Goal: Register for event/course

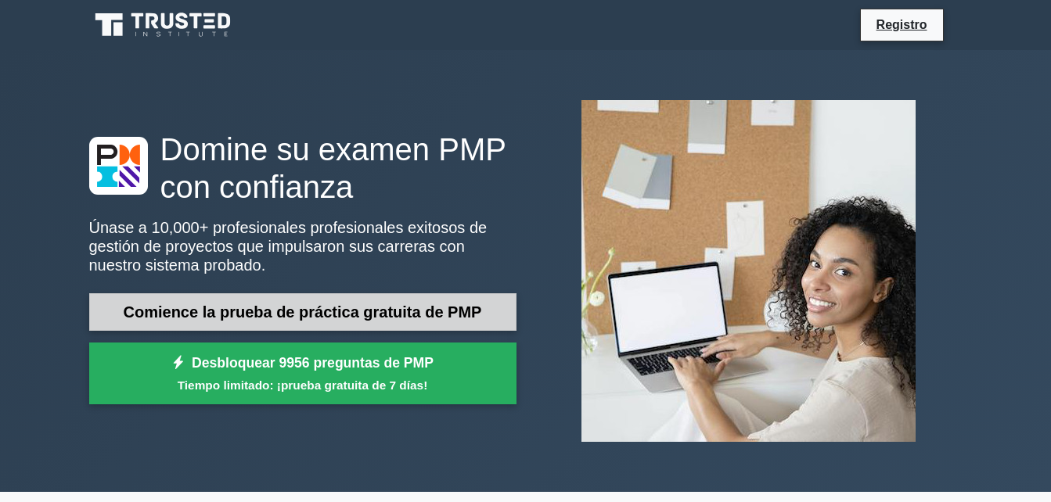
click at [304, 300] on link "Comience la prueba de práctica gratuita de PMP" at bounding box center [302, 312] width 427 height 38
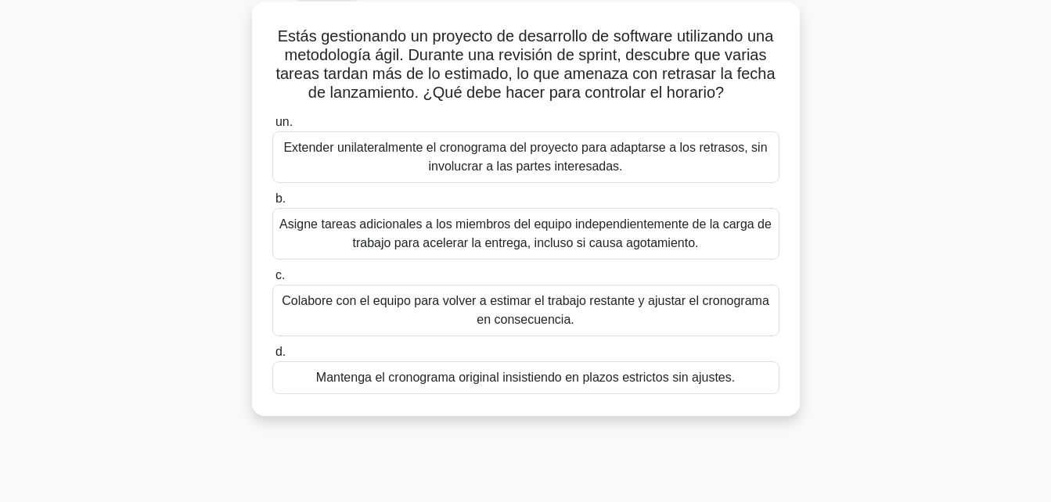
scroll to position [89, 0]
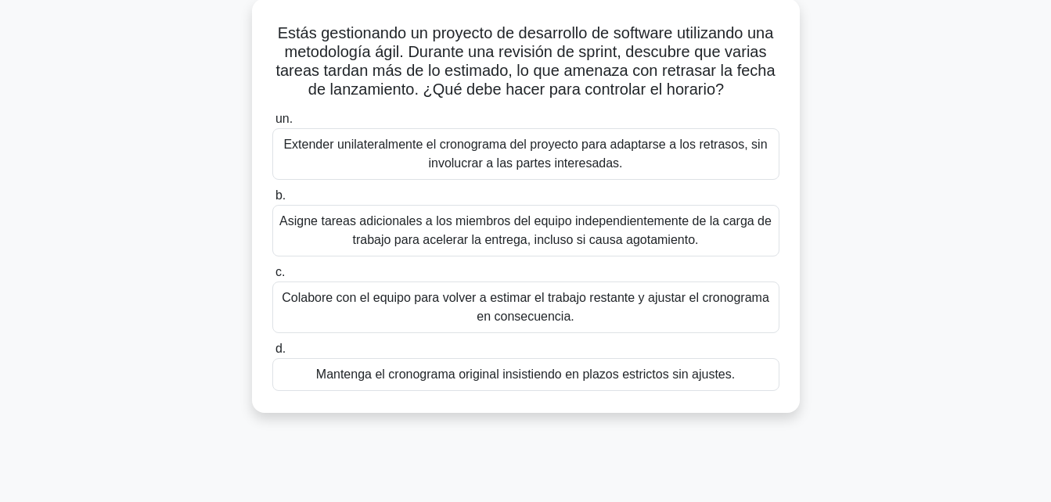
click at [512, 310] on div "Colabore con el equipo para volver a estimar el trabajo restante y ajustar el c…" at bounding box center [525, 308] width 507 height 52
click at [272, 278] on input "c. Colabore con el equipo para volver a estimar el trabajo restante y ajustar e…" at bounding box center [272, 273] width 0 height 10
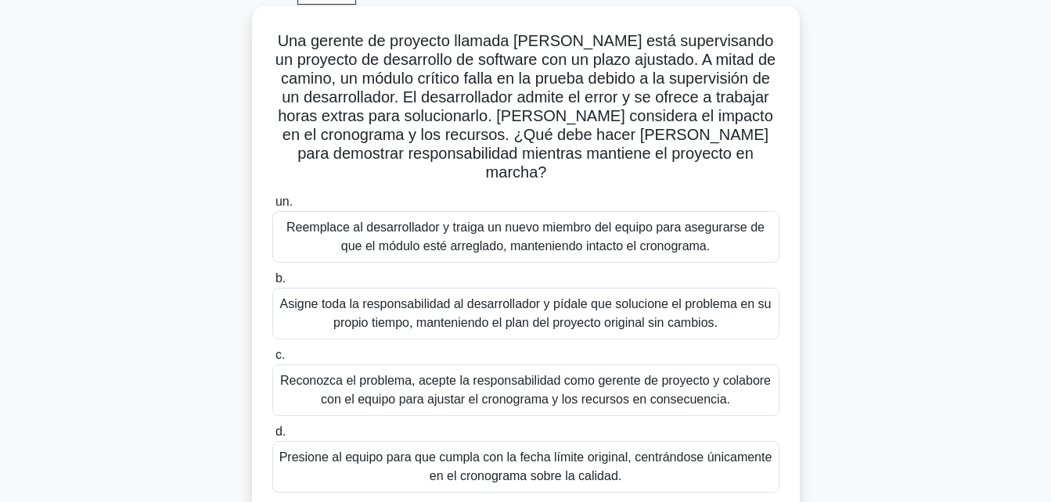
scroll to position [84, 0]
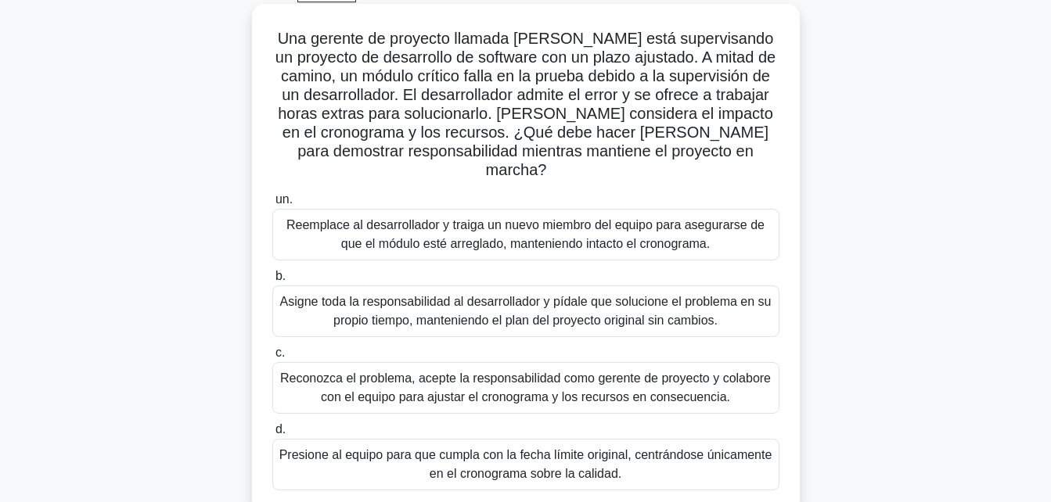
click at [556, 369] on div "Reconozca el problema, acepte la responsabilidad como gerente de proyecto y col…" at bounding box center [525, 388] width 507 height 52
click at [272, 358] on input "c. Reconozca el problema, acepte la responsabilidad como gerente de proyecto y …" at bounding box center [272, 353] width 0 height 10
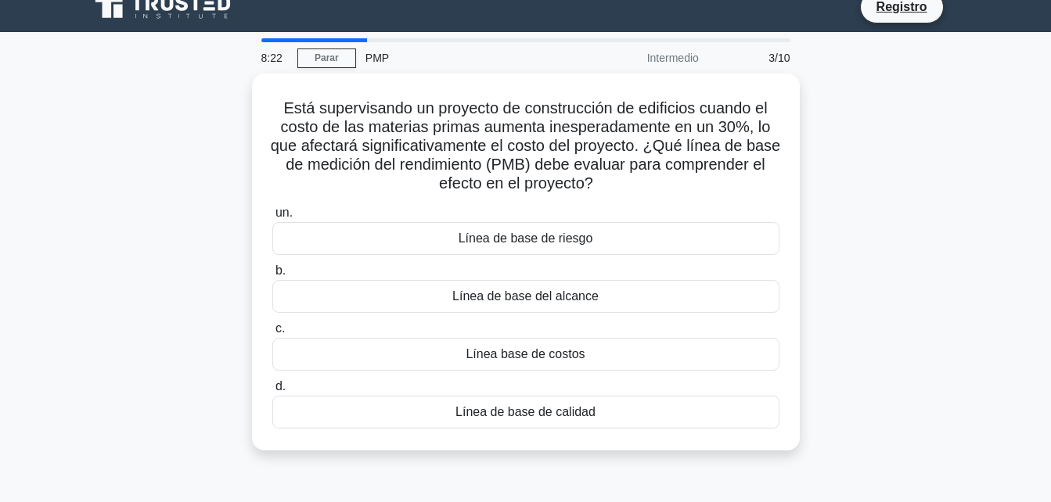
scroll to position [0, 0]
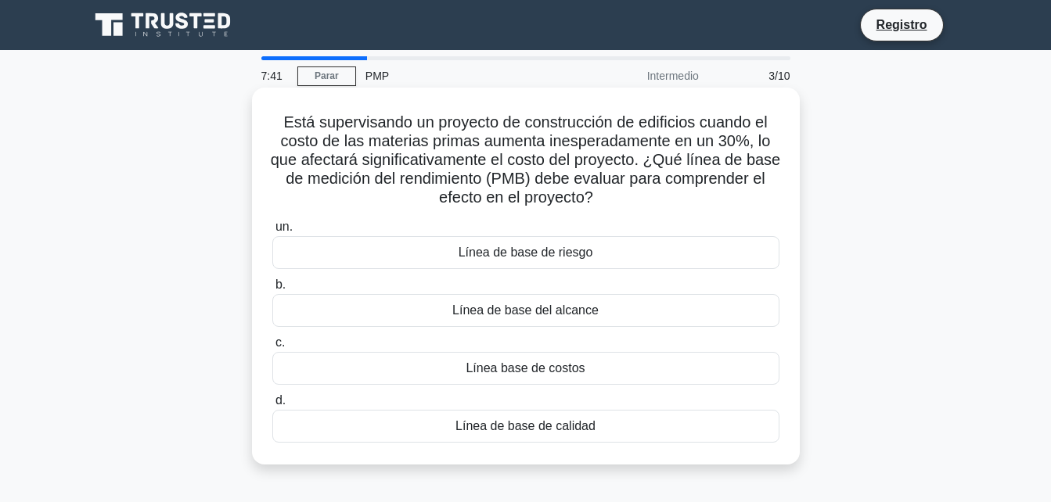
click at [521, 373] on div "Línea base de costos" at bounding box center [525, 368] width 507 height 33
click at [272, 348] on input "c. Línea base de costos" at bounding box center [272, 343] width 0 height 10
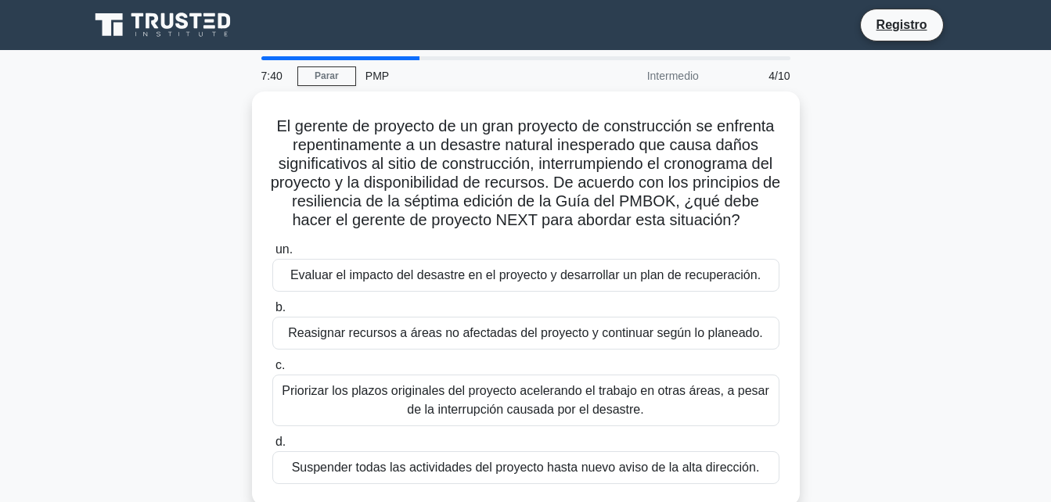
click at [521, 373] on label "c. Priorizar los plazos originales del proyecto acelerando el trabajo en otras …" at bounding box center [525, 391] width 507 height 70
click at [272, 371] on input "c. Priorizar los plazos originales del proyecto acelerando el trabajo en otras …" at bounding box center [272, 366] width 0 height 10
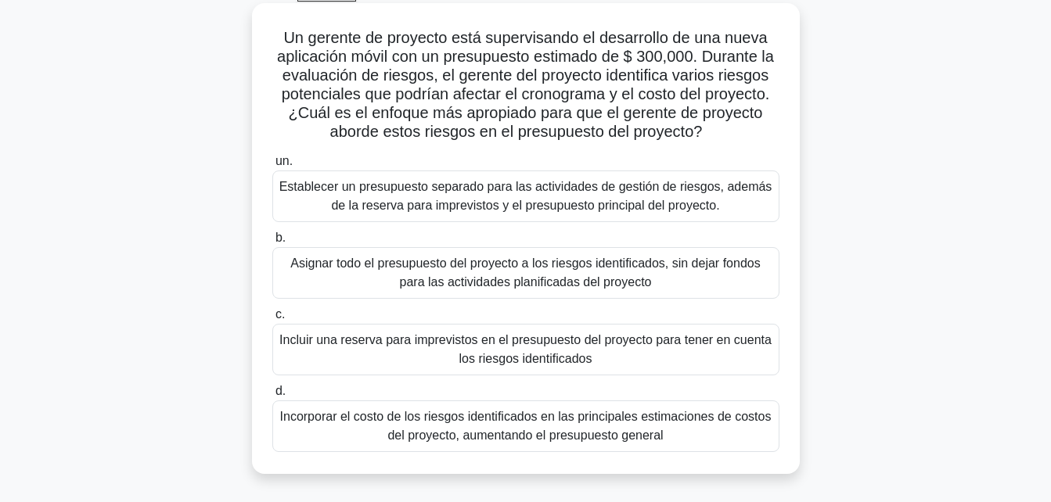
scroll to position [85, 0]
click at [575, 268] on div "Asignar todo el presupuesto del proyecto a los riesgos identificados, sin dejar…" at bounding box center [525, 273] width 507 height 52
click at [272, 243] on input "b. Asignar todo el presupuesto del proyecto a los riesgos identificados, sin de…" at bounding box center [272, 237] width 0 height 10
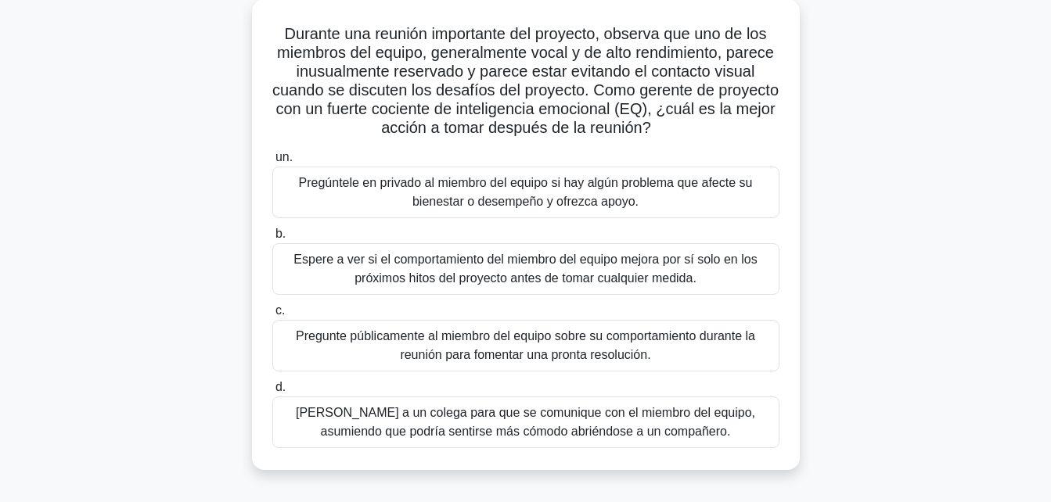
scroll to position [89, 0]
click at [588, 200] on div "Pregúntele en privado al miembro del equipo si hay algún problema que afecte su…" at bounding box center [525, 192] width 507 height 52
click at [272, 162] on input "un. Pregúntele en privado al miembro del equipo si hay algún problema que afect…" at bounding box center [272, 157] width 0 height 10
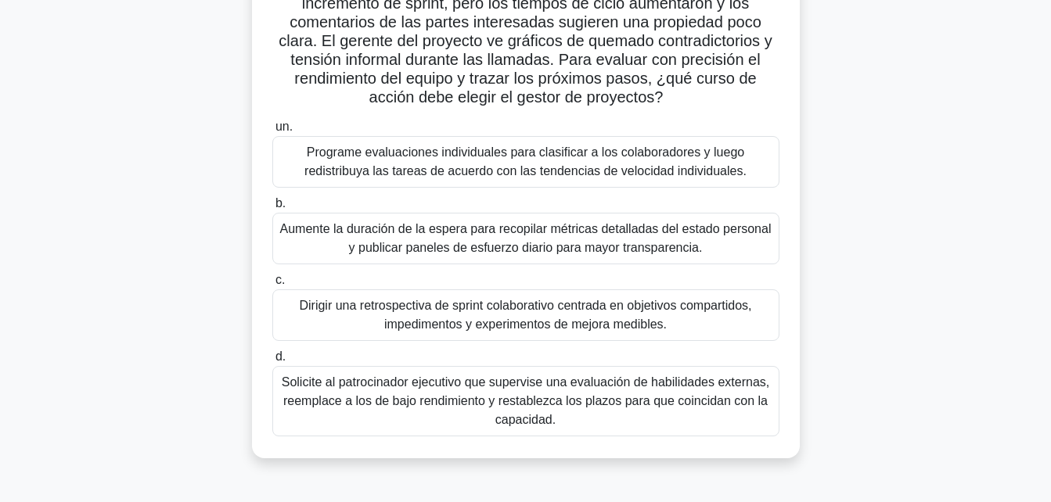
scroll to position [139, 0]
click at [503, 416] on div "Solicite al patrocinador ejecutivo que supervise una evaluación de habilidades …" at bounding box center [525, 401] width 507 height 70
click at [272, 362] on input "d. Solicite al patrocinador ejecutivo que supervise una evaluación de habilidad…" at bounding box center [272, 356] width 0 height 10
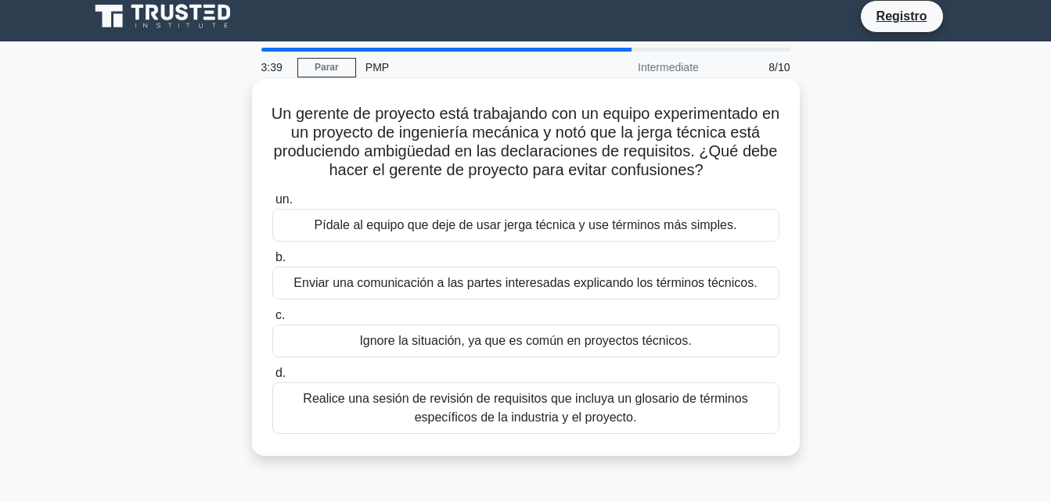
scroll to position [0, 0]
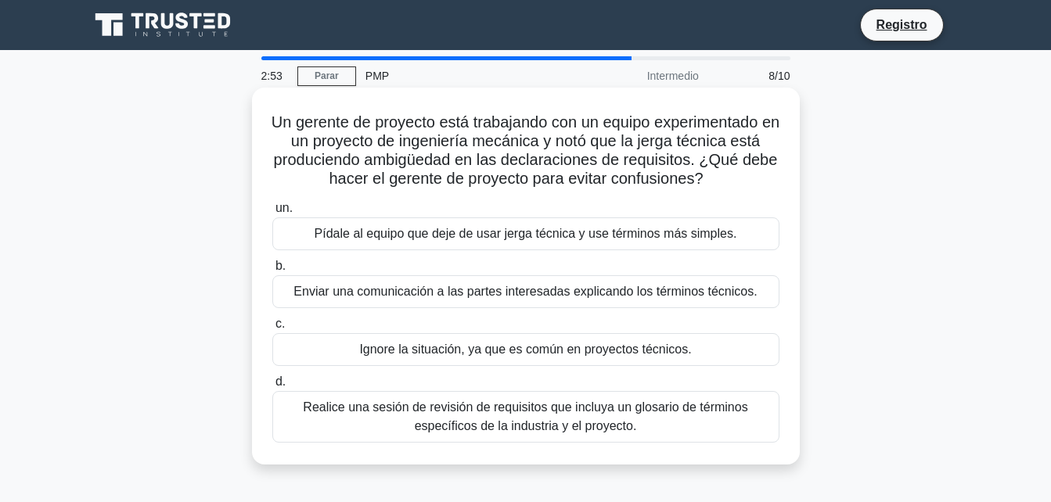
click at [553, 235] on div "Pídale al equipo que deje de usar jerga técnica y use términos más simples." at bounding box center [525, 234] width 507 height 33
click at [272, 214] on input "un. Pídale al equipo que deje de usar jerga técnica y use términos más simples." at bounding box center [272, 208] width 0 height 10
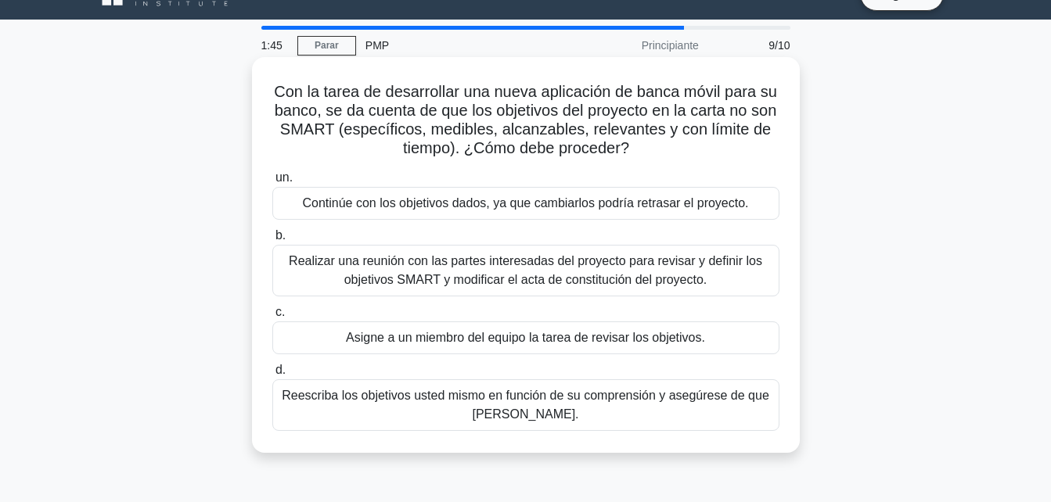
scroll to position [32, 0]
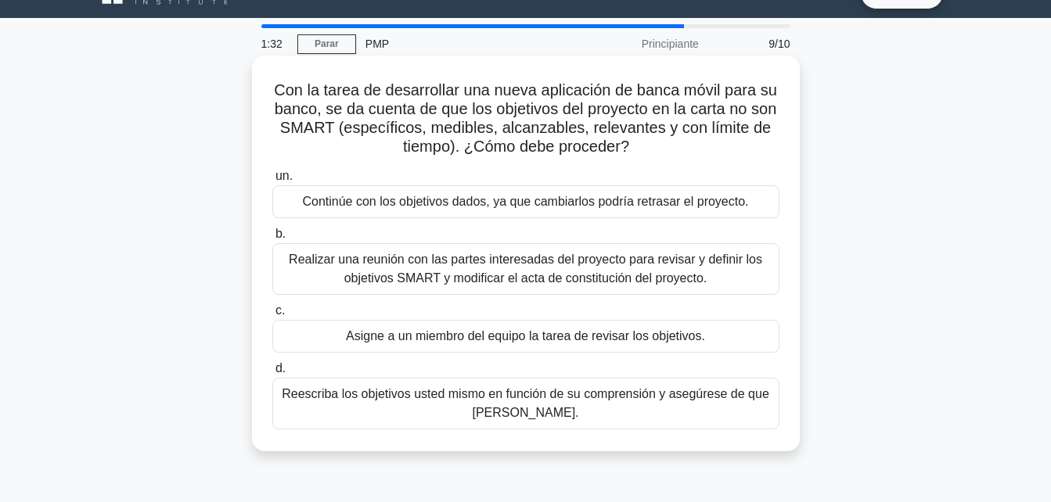
click at [587, 261] on div "Realizar una reunión con las partes interesadas del proyecto para revisar y def…" at bounding box center [525, 269] width 507 height 52
click at [272, 239] on input "b. Realizar una reunión con las partes interesadas del proyecto para revisar y …" at bounding box center [272, 234] width 0 height 10
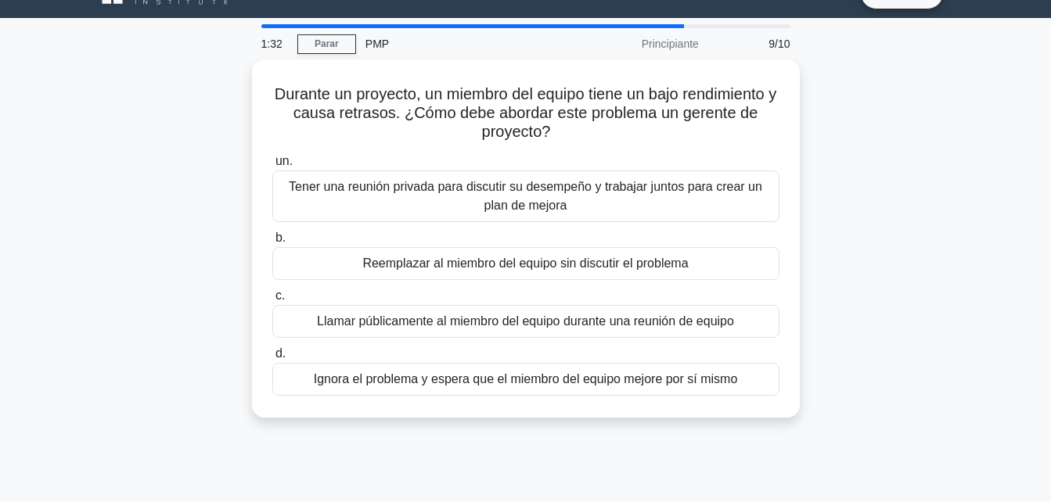
scroll to position [0, 0]
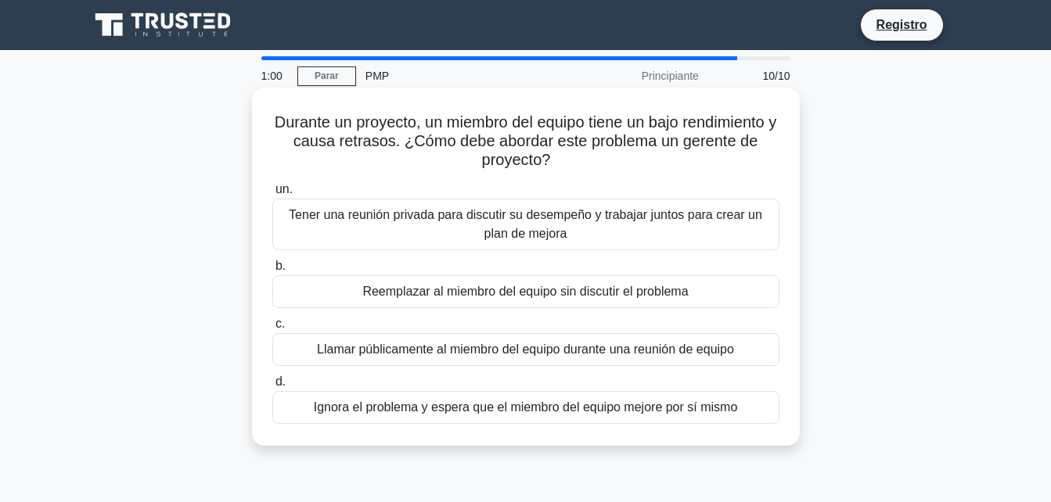
click at [611, 218] on div "Tener una reunión privada para discutir su desempeño y trabajar juntos para cre…" at bounding box center [525, 225] width 507 height 52
click at [272, 195] on input "un. Tener una reunión privada para discutir su desempeño y trabajar juntos para…" at bounding box center [272, 190] width 0 height 10
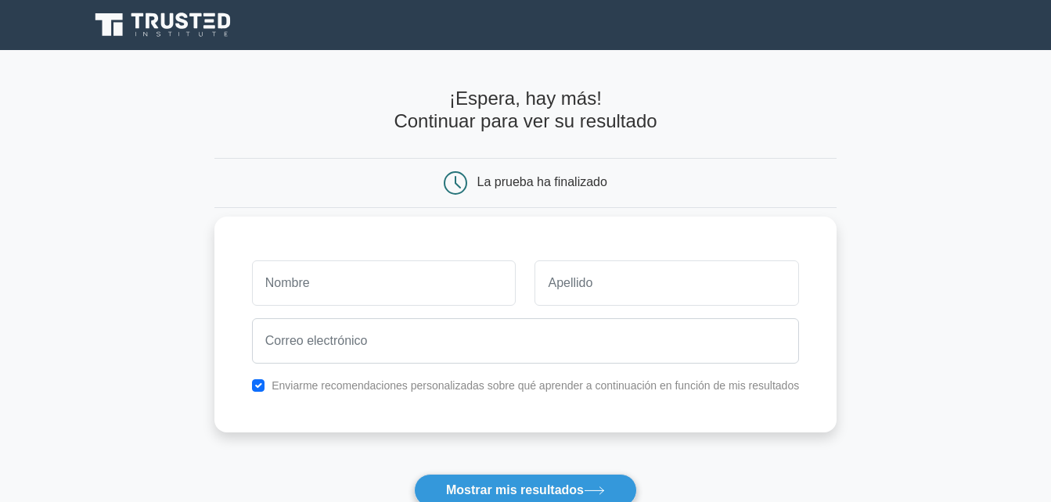
click at [431, 293] on input "text" at bounding box center [384, 283] width 265 height 45
type input "[PERSON_NAME]"
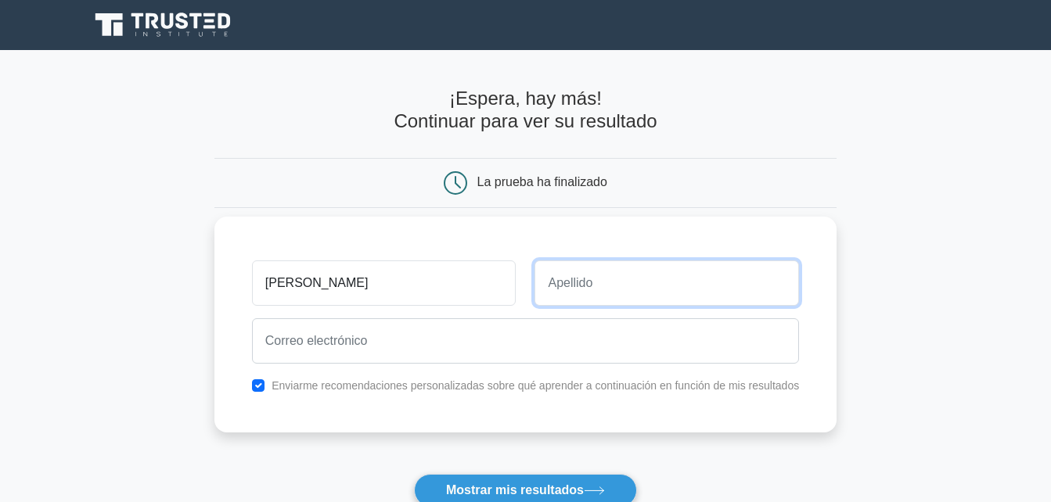
click at [605, 294] on input "text" at bounding box center [667, 283] width 265 height 45
type input "[PERSON_NAME]"
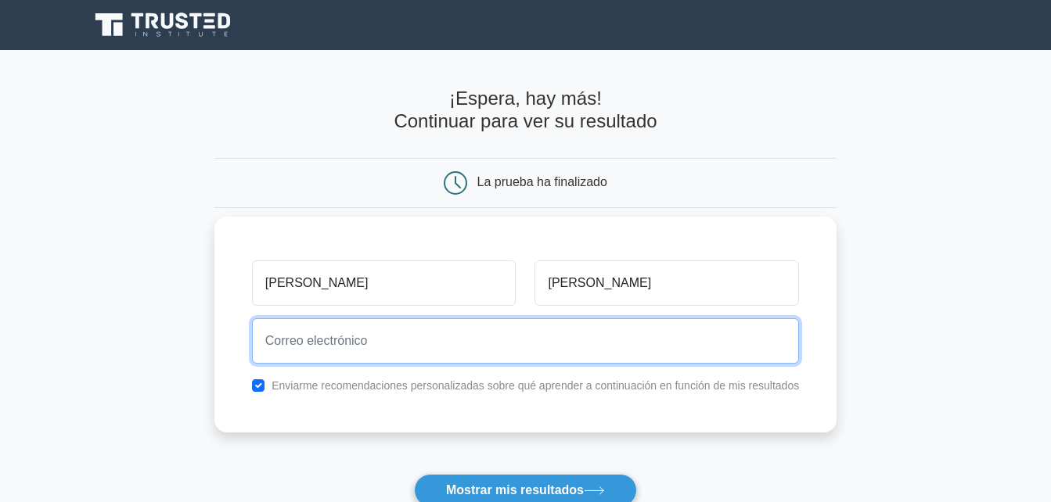
click at [553, 357] on input "email" at bounding box center [525, 341] width 547 height 45
click at [445, 330] on input "[EMAIL_ADDRESS][DOMAIN_NAME]" at bounding box center [525, 341] width 547 height 45
type input "m"
type input "[EMAIL_ADDRESS][DOMAIN_NAME]"
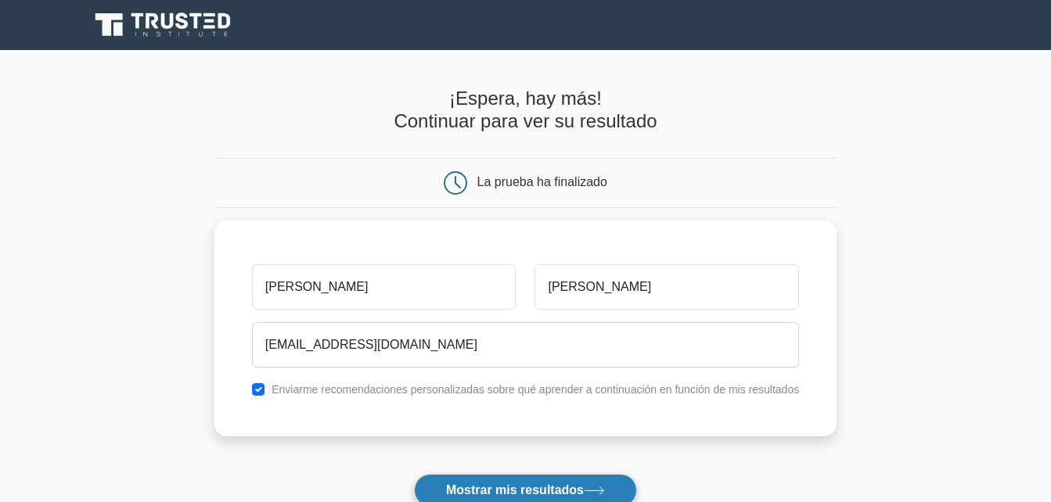
click at [491, 493] on font "Mostrar mis resultados" at bounding box center [515, 490] width 138 height 13
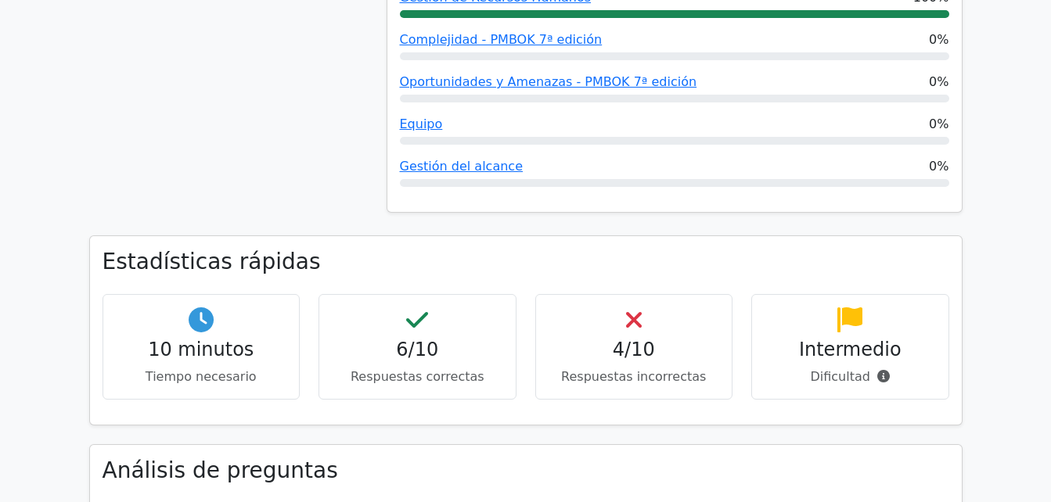
scroll to position [1005, 0]
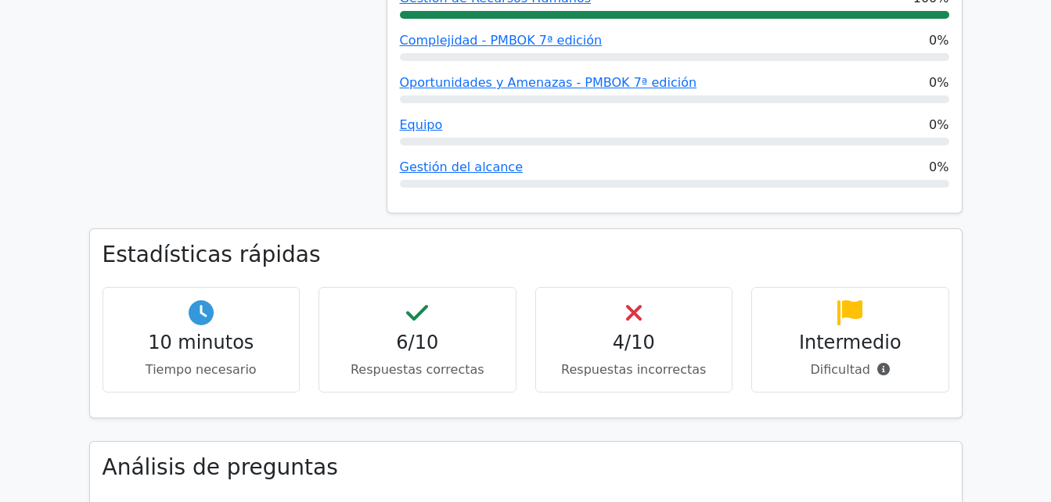
click at [555, 287] on div "4/10 Respuestas incorrectas" at bounding box center [634, 340] width 198 height 106
click at [431, 332] on h4 "6/10" at bounding box center [417, 343] width 171 height 23
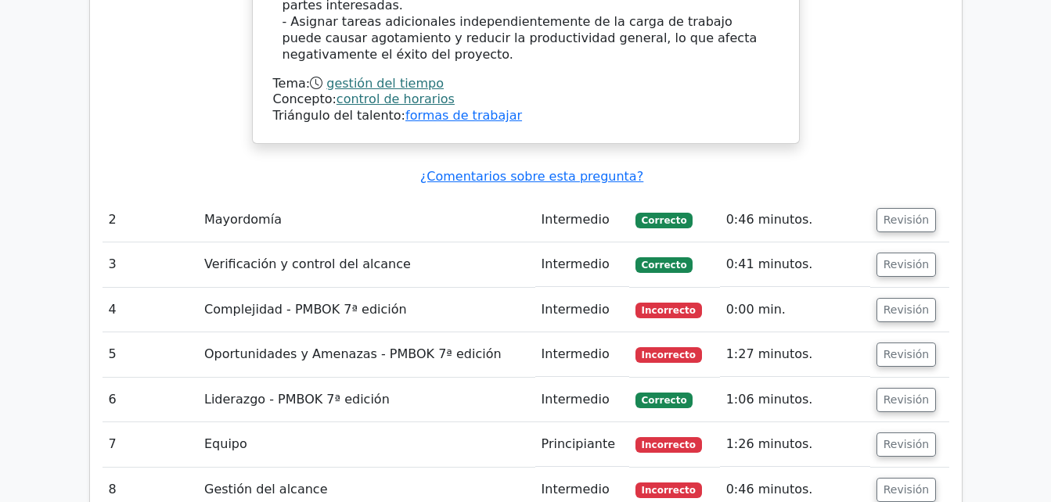
scroll to position [2249, 0]
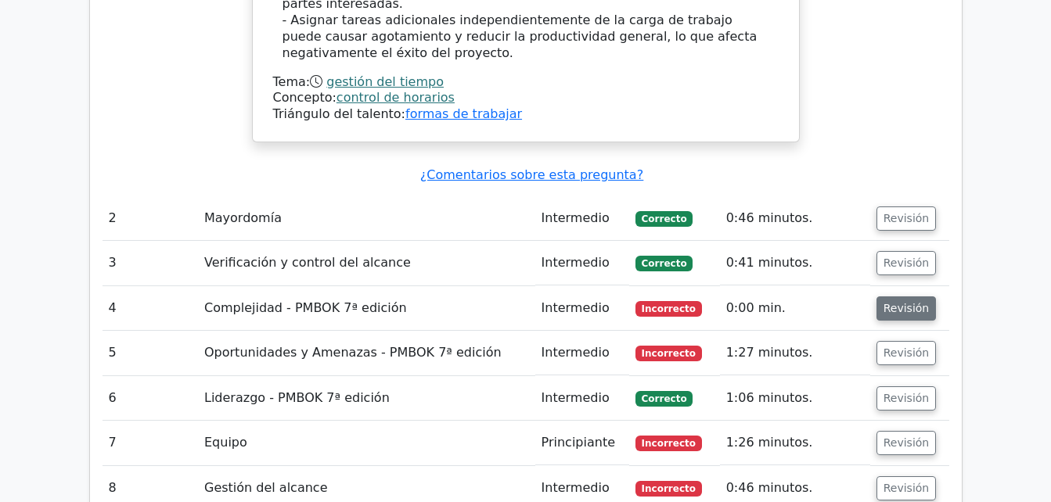
click at [902, 297] on button "Revisión" at bounding box center [907, 309] width 60 height 24
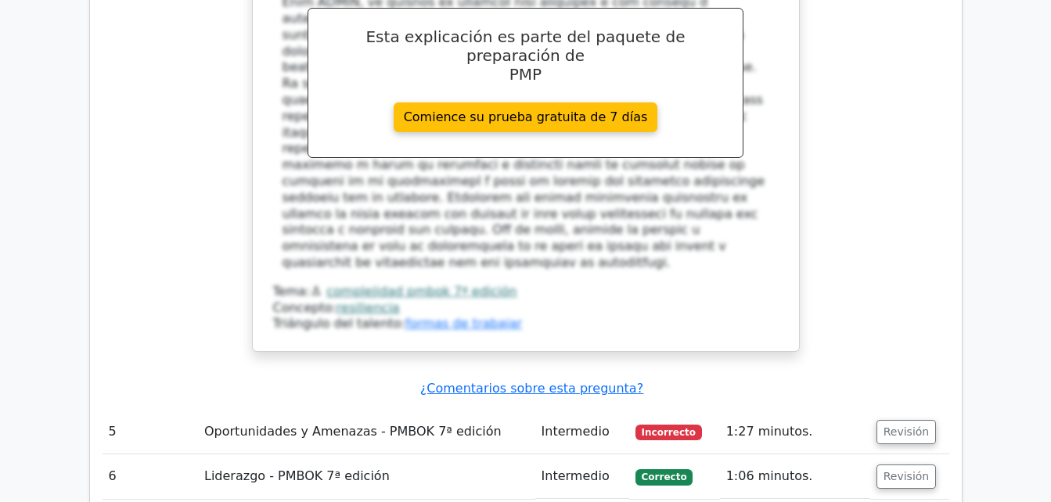
scroll to position [3173, 0]
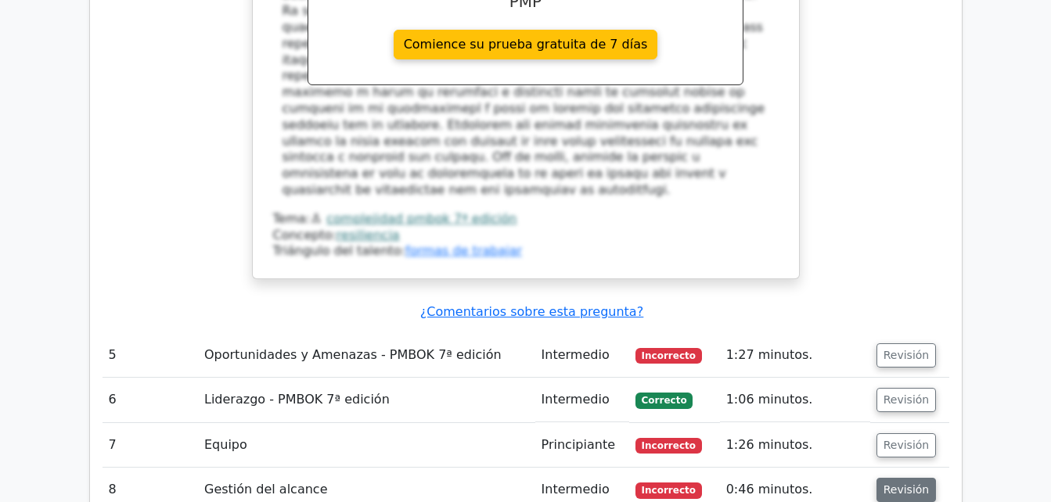
click at [891, 478] on button "Revisión" at bounding box center [907, 490] width 60 height 24
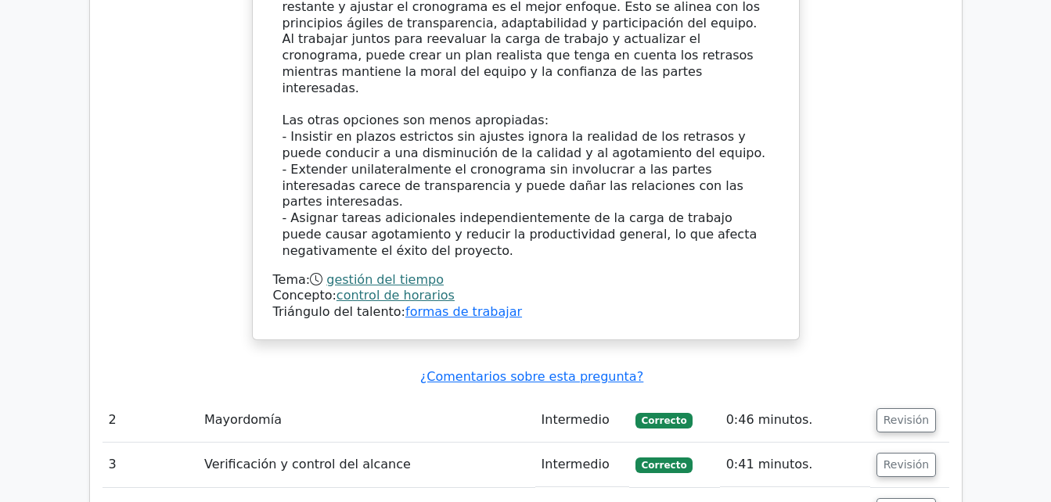
scroll to position [2047, 0]
